Goal: Information Seeking & Learning: Learn about a topic

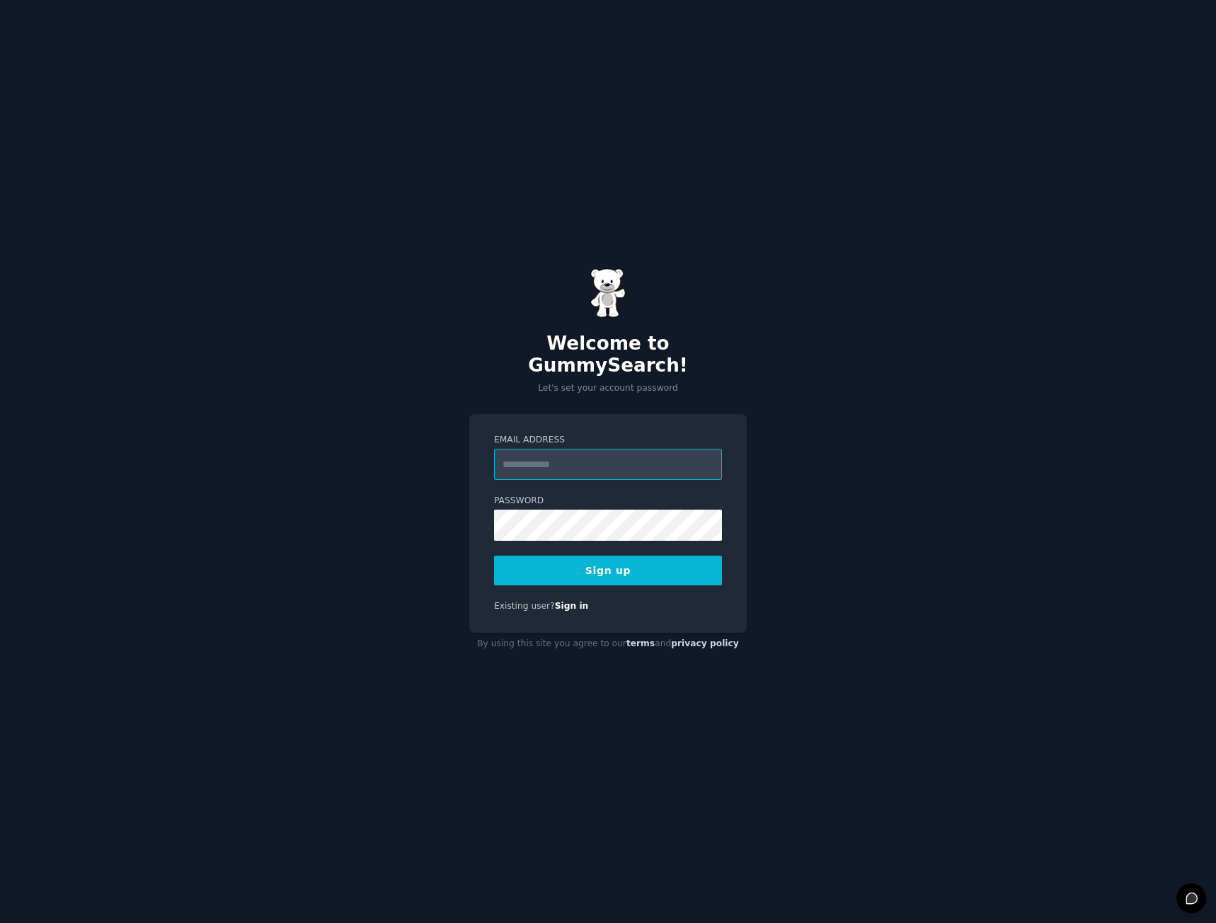
click at [627, 457] on input "Email Address" at bounding box center [608, 464] width 228 height 31
type input "**********"
click at [654, 556] on button "Sign up" at bounding box center [608, 571] width 228 height 30
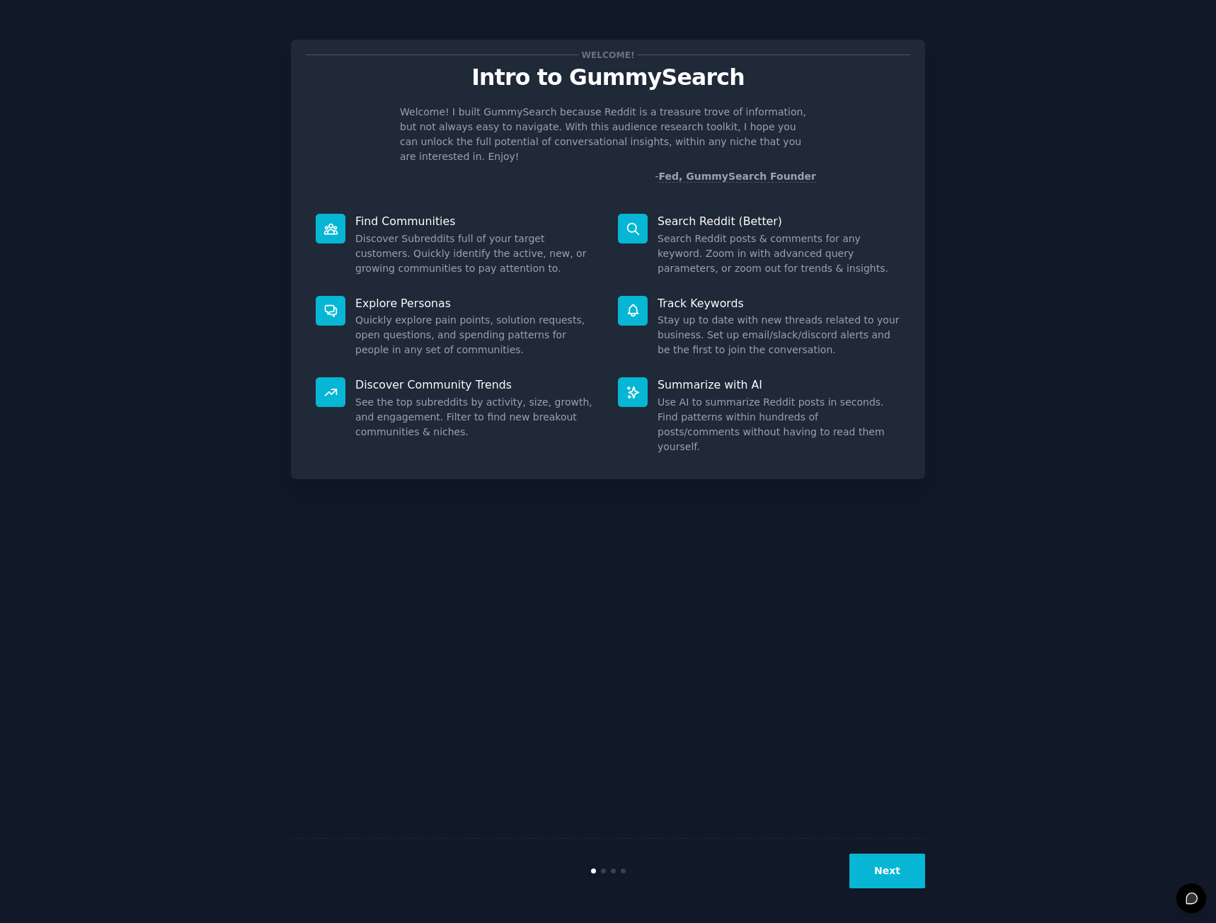
click at [885, 868] on button "Next" at bounding box center [887, 870] width 76 height 35
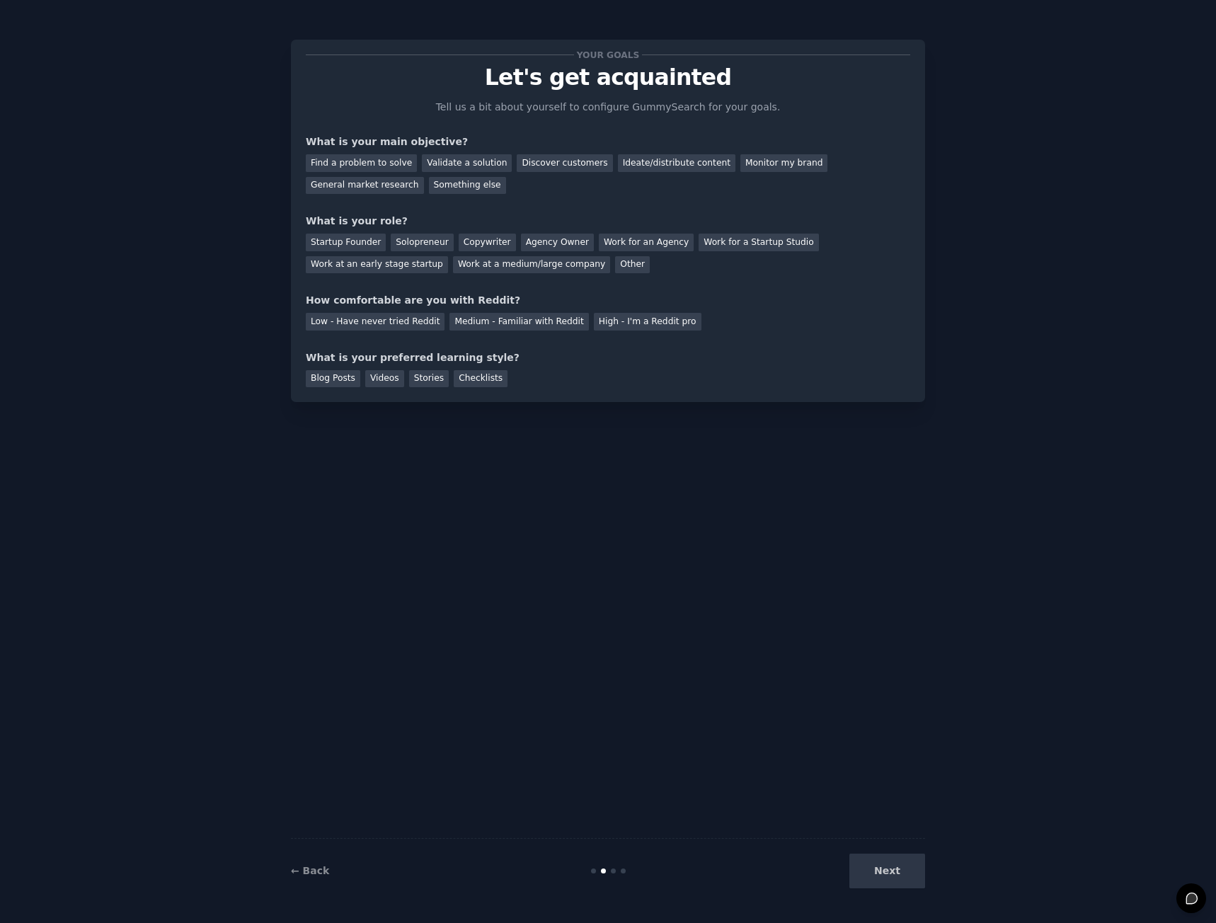
click at [887, 868] on div "Next" at bounding box center [819, 870] width 212 height 35
click at [357, 168] on div "Find a problem to solve" at bounding box center [361, 163] width 111 height 18
drag, startPoint x: 360, startPoint y: 251, endPoint x: 356, endPoint y: 244, distance: 8.3
click at [360, 251] on div "Startup Founder Solopreneur Copywriter Agency Owner Work for an Agency Work for…" at bounding box center [608, 251] width 604 height 45
click at [356, 244] on div "Startup Founder" at bounding box center [346, 243] width 80 height 18
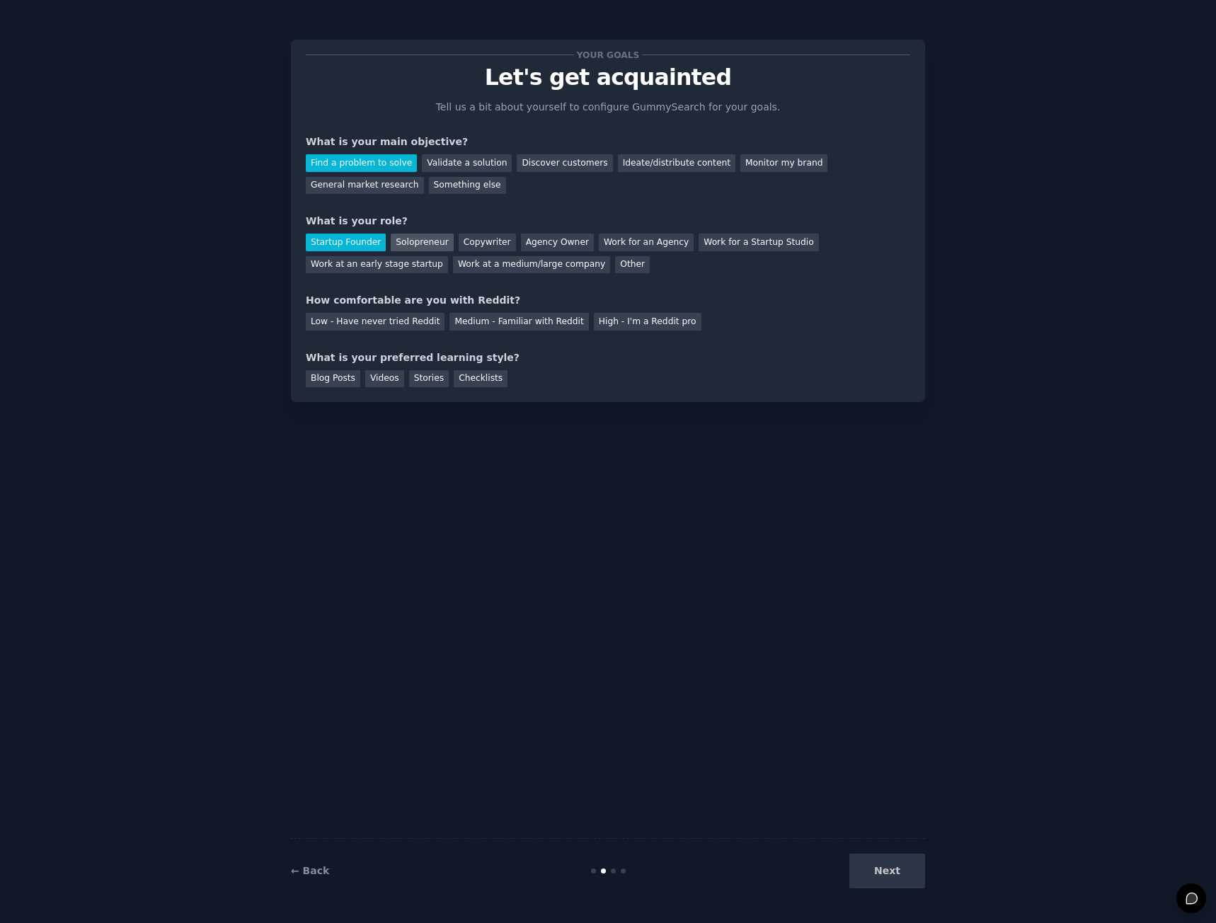
click at [396, 238] on div "Solopreneur" at bounding box center [422, 243] width 62 height 18
click at [361, 238] on div "Startup Founder" at bounding box center [346, 243] width 80 height 18
click at [496, 326] on div "Medium - Familiar with Reddit" at bounding box center [518, 322] width 139 height 18
click at [454, 380] on div "Checklists" at bounding box center [481, 379] width 54 height 18
click at [899, 874] on button "Next" at bounding box center [887, 870] width 76 height 35
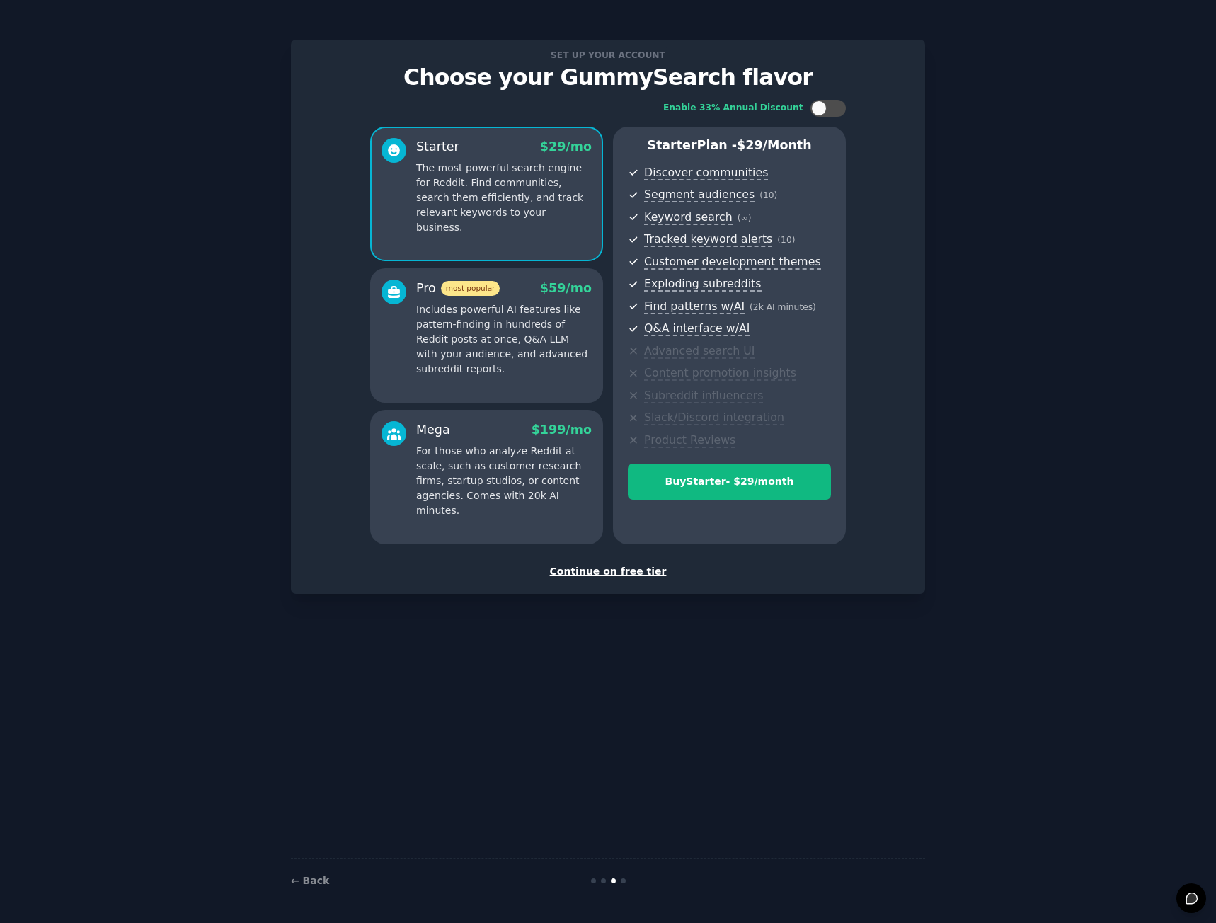
click at [597, 565] on div "Continue on free tier" at bounding box center [608, 571] width 604 height 15
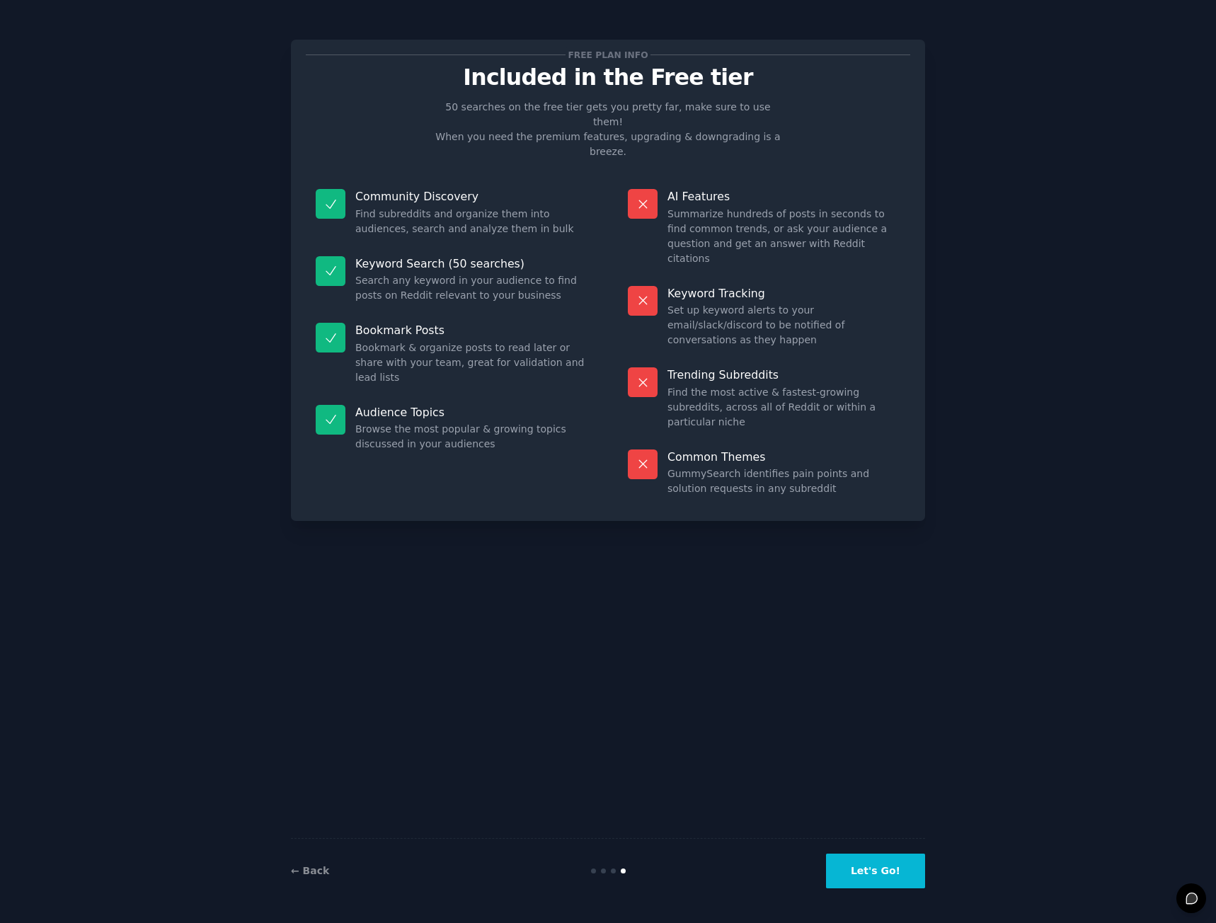
click at [912, 855] on button "Let's Go!" at bounding box center [875, 870] width 99 height 35
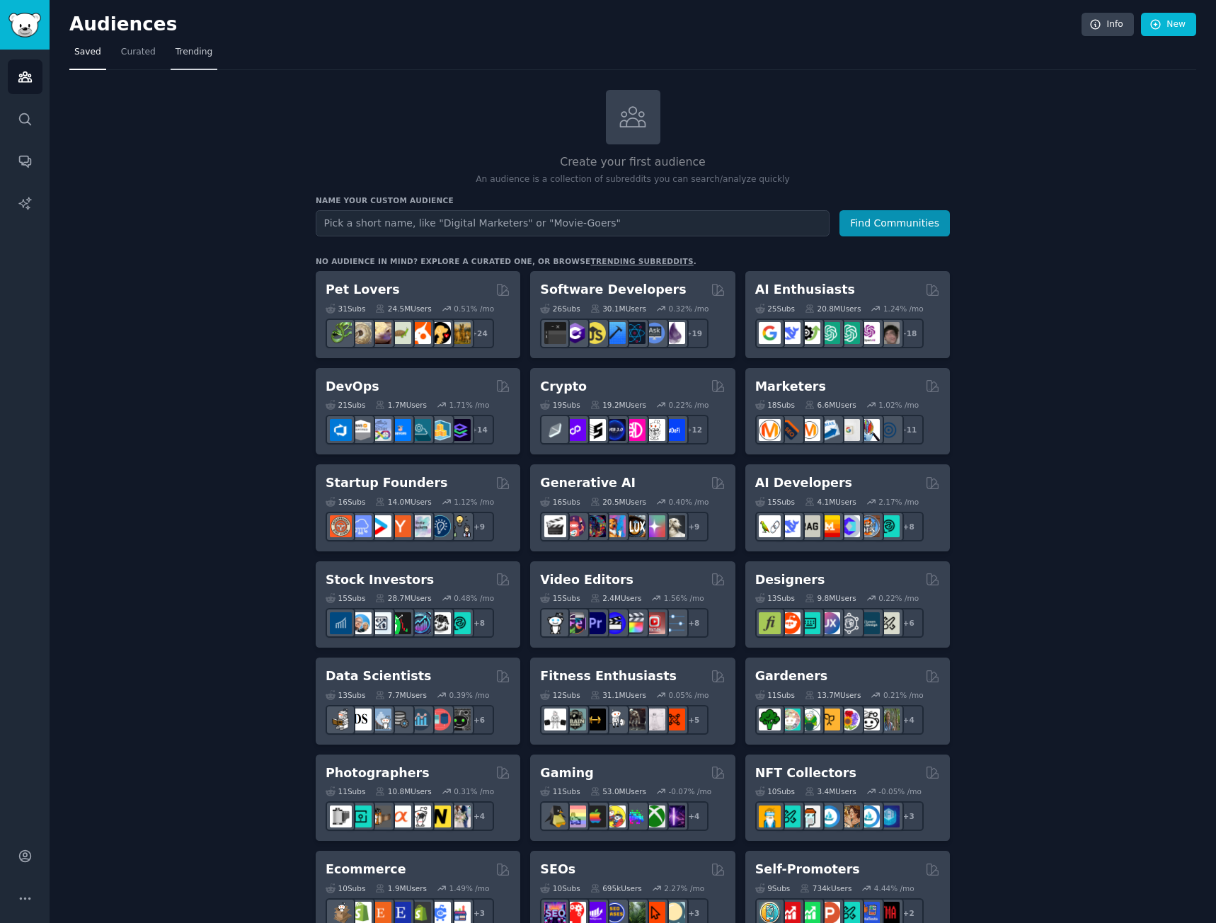
click at [190, 53] on span "Trending" at bounding box center [194, 52] width 37 height 13
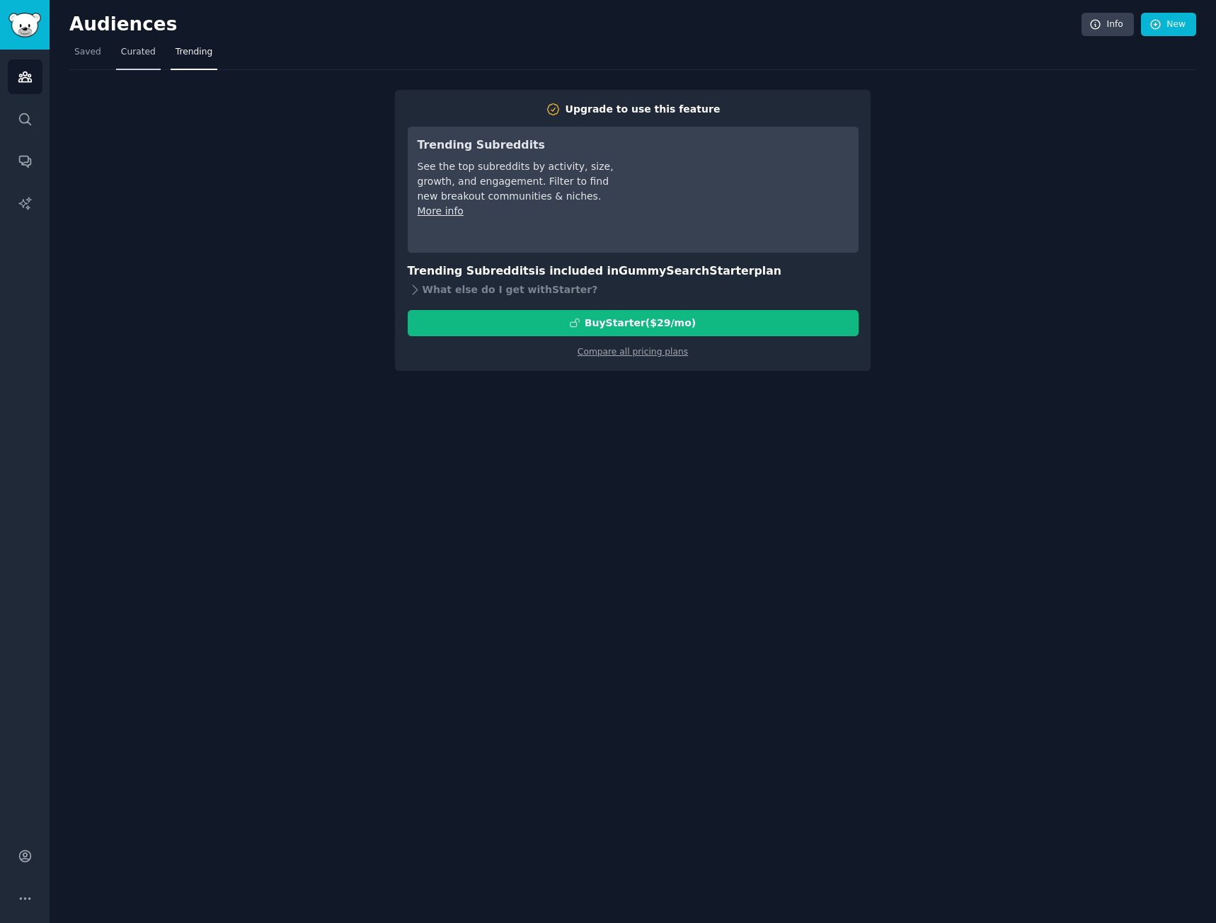
click at [132, 66] on link "Curated" at bounding box center [138, 55] width 45 height 29
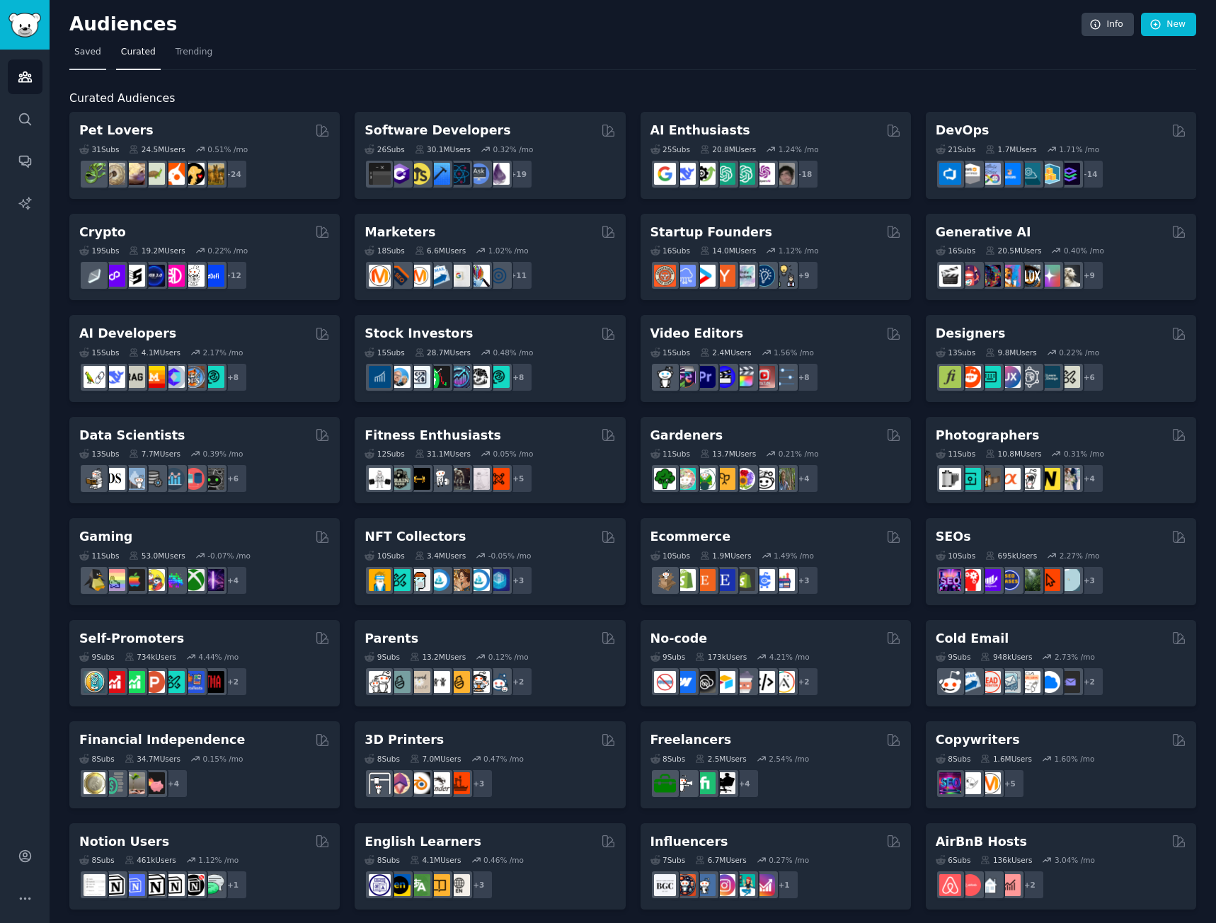
click at [84, 56] on span "Saved" at bounding box center [87, 52] width 27 height 13
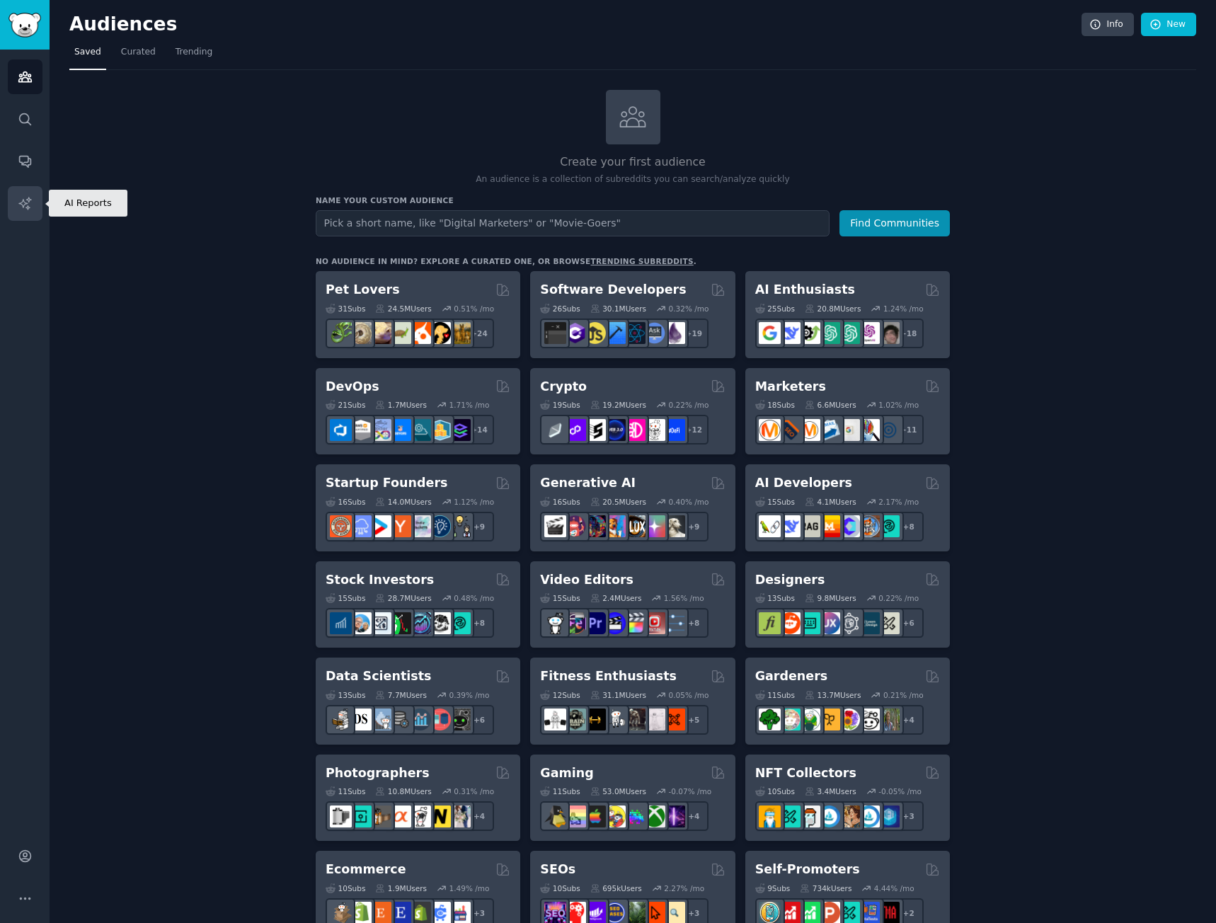
click at [27, 193] on link "AI Reports" at bounding box center [25, 203] width 35 height 35
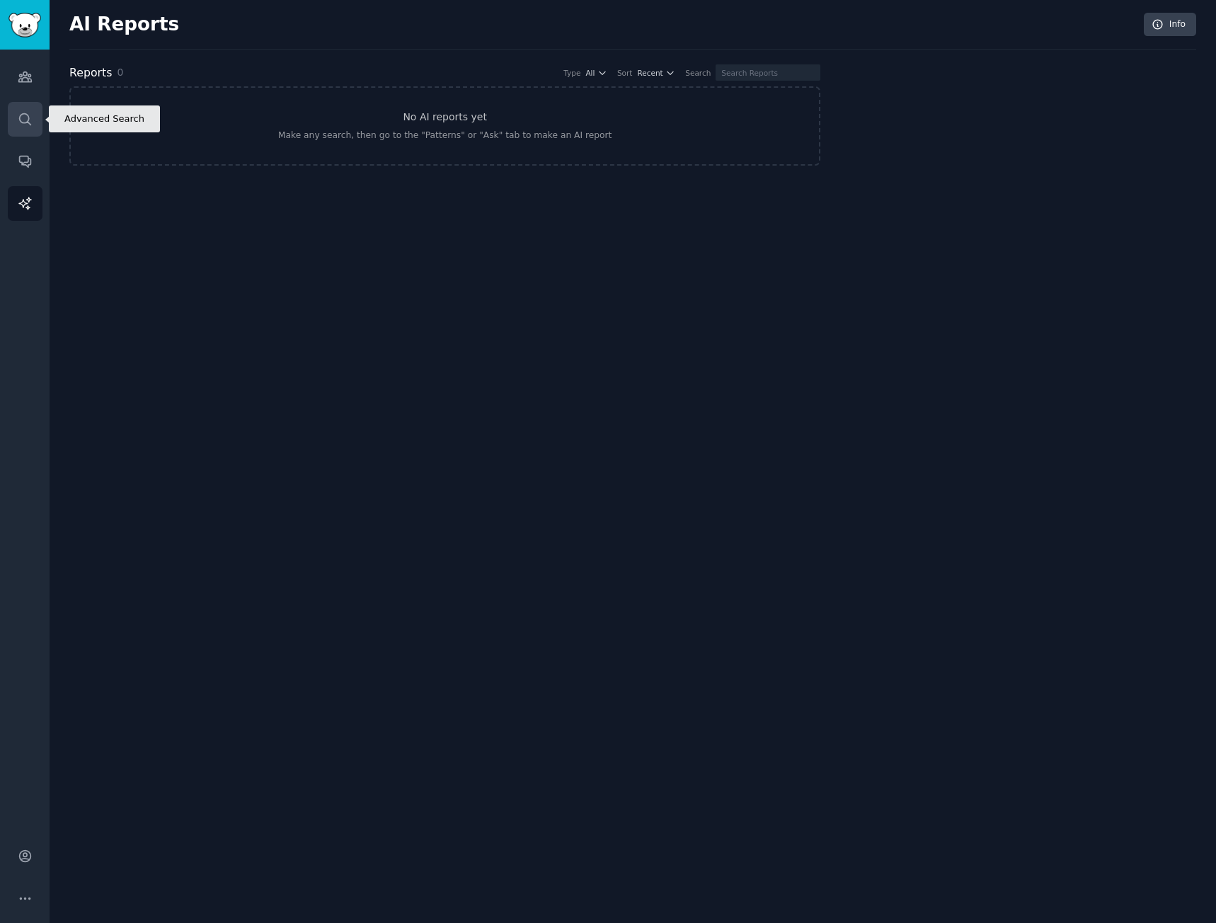
click at [16, 116] on link "Search" at bounding box center [25, 119] width 35 height 35
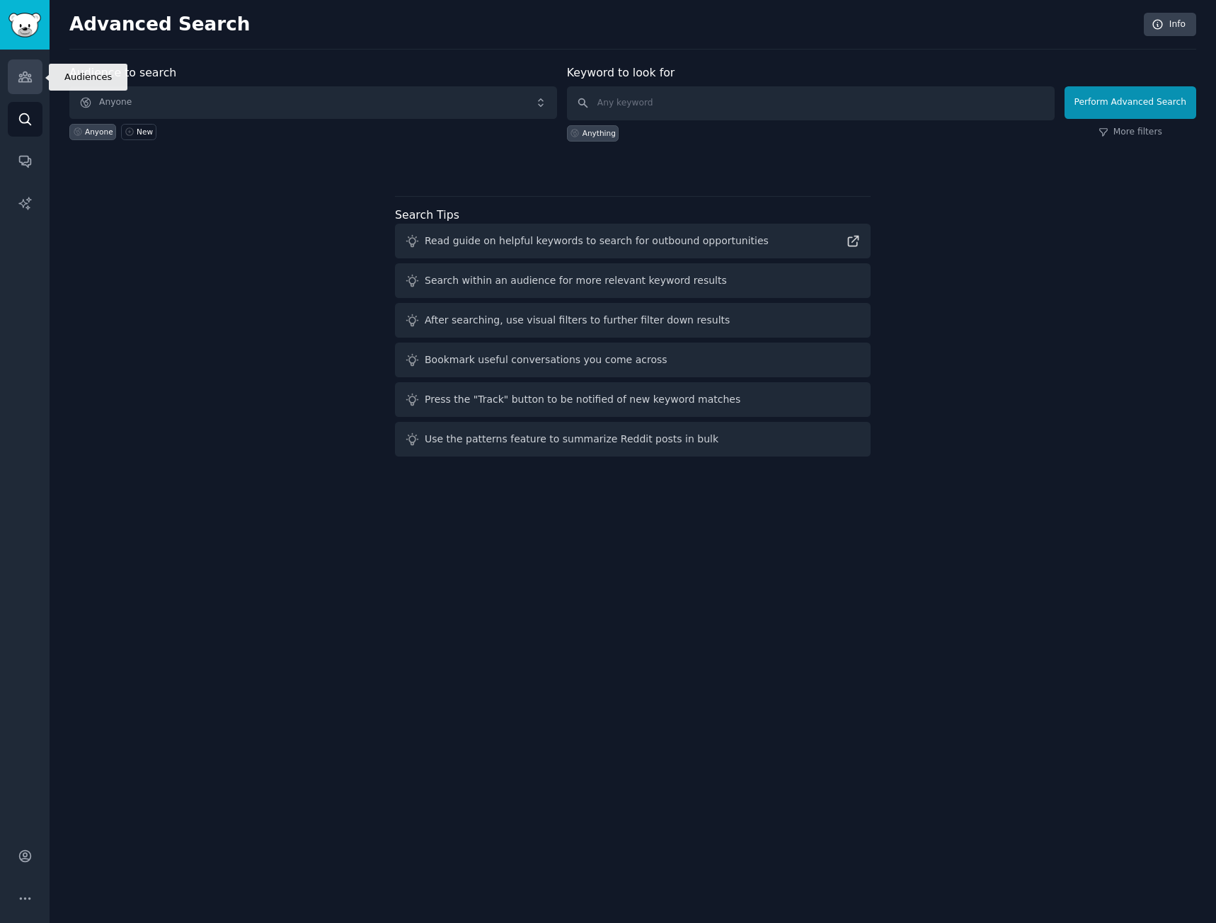
click at [8, 86] on link "Audiences" at bounding box center [25, 76] width 35 height 35
